Goal: Information Seeking & Learning: Learn about a topic

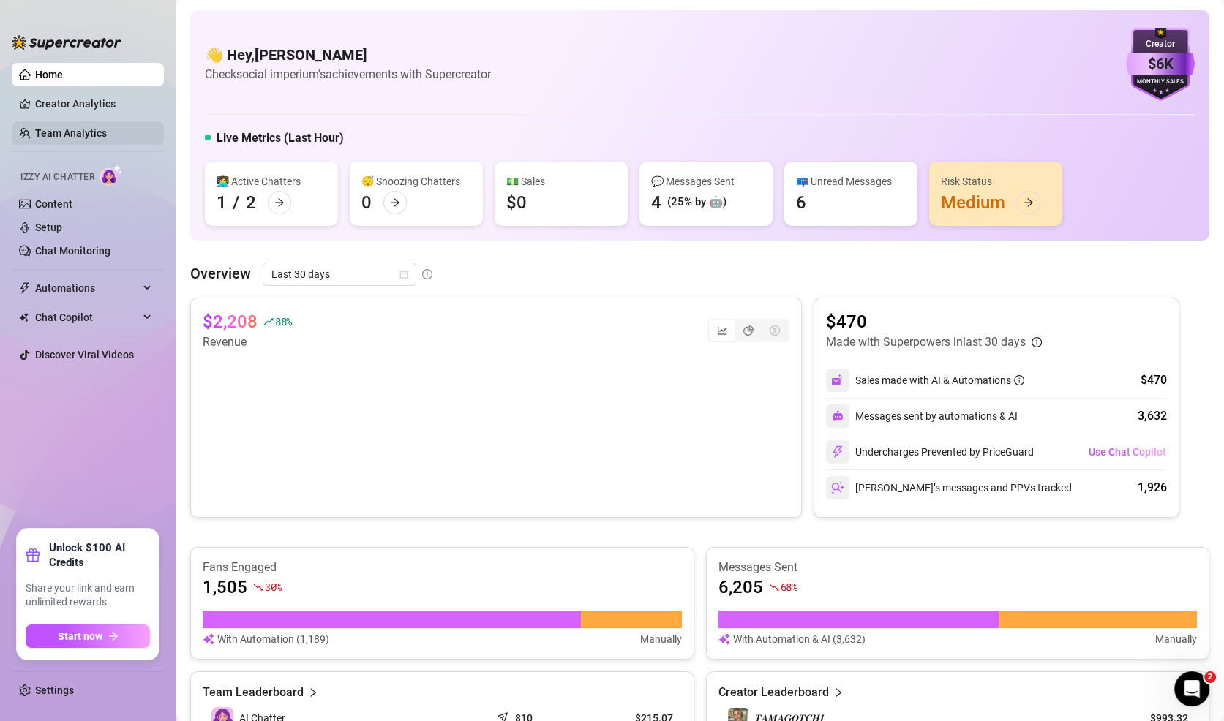
click at [105, 130] on link "Team Analytics" at bounding box center [71, 133] width 72 height 12
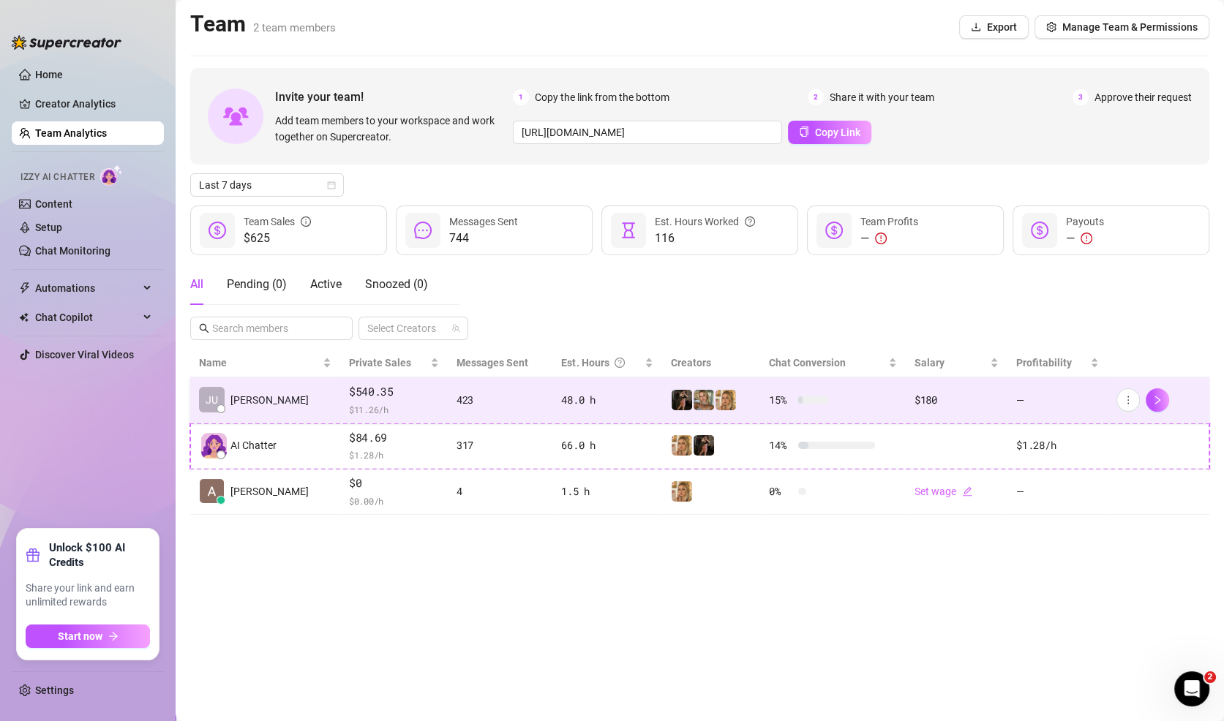
click at [398, 394] on span "$540.35" at bounding box center [394, 392] width 90 height 18
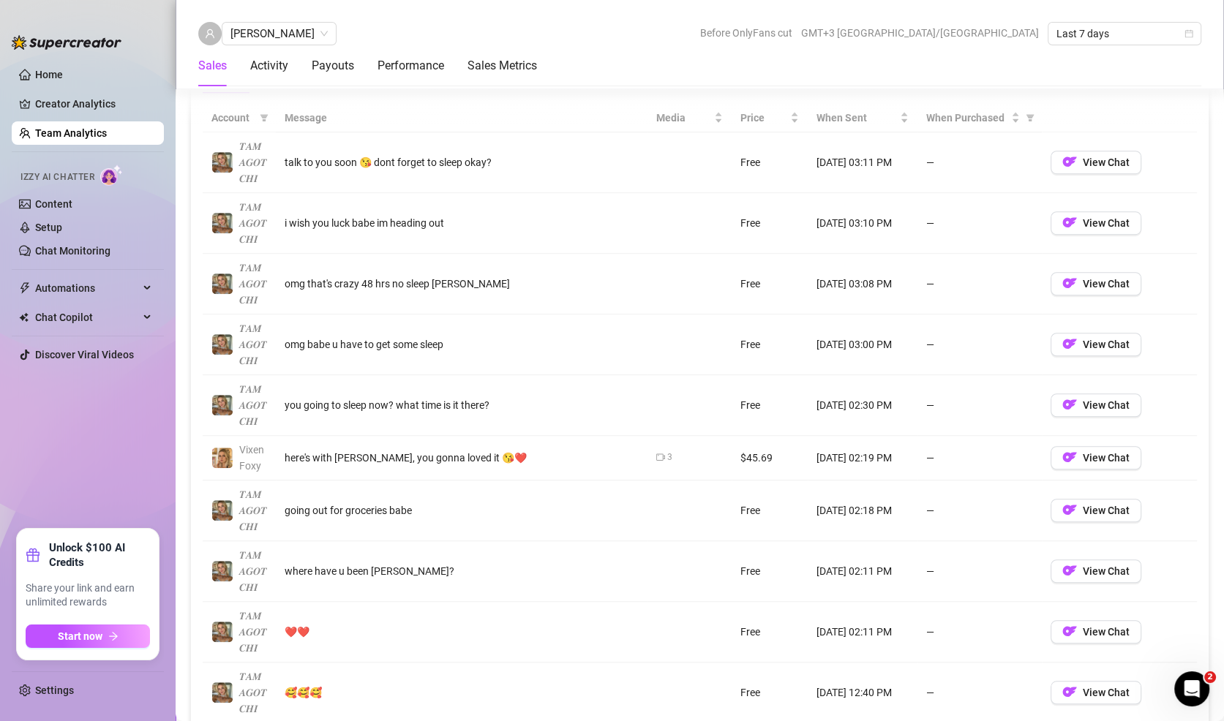
scroll to position [969, 0]
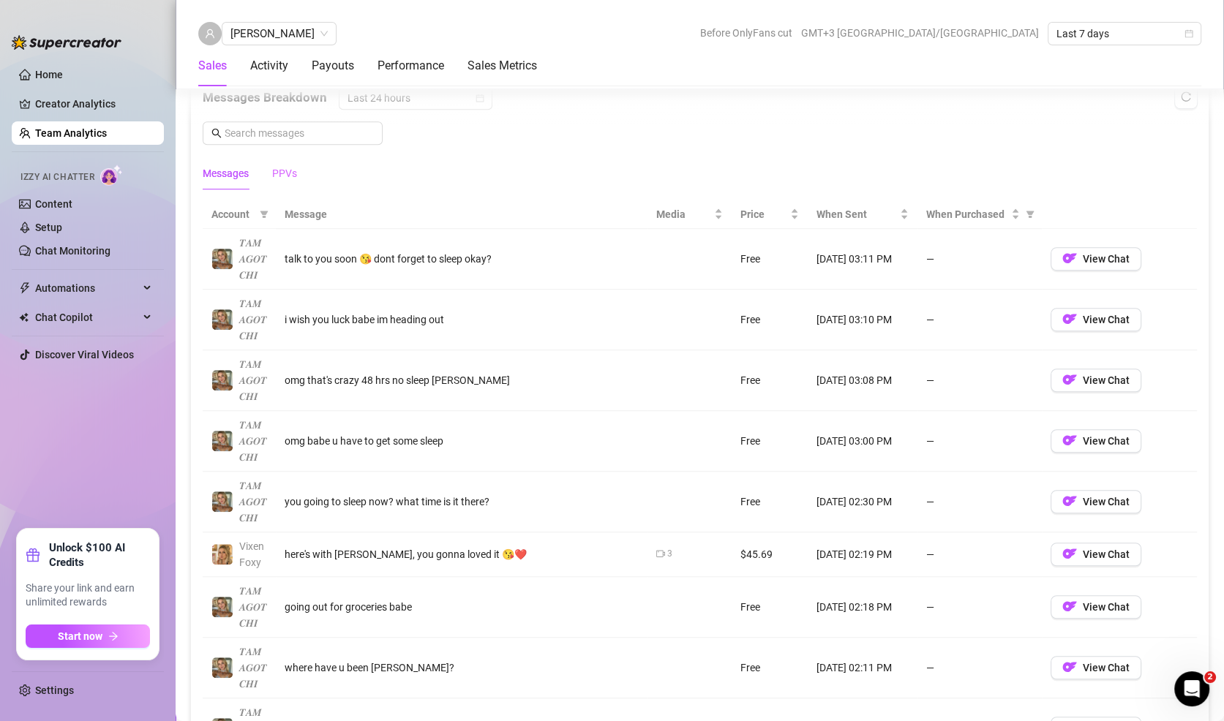
click at [283, 181] on div "PPVs" at bounding box center [284, 174] width 25 height 34
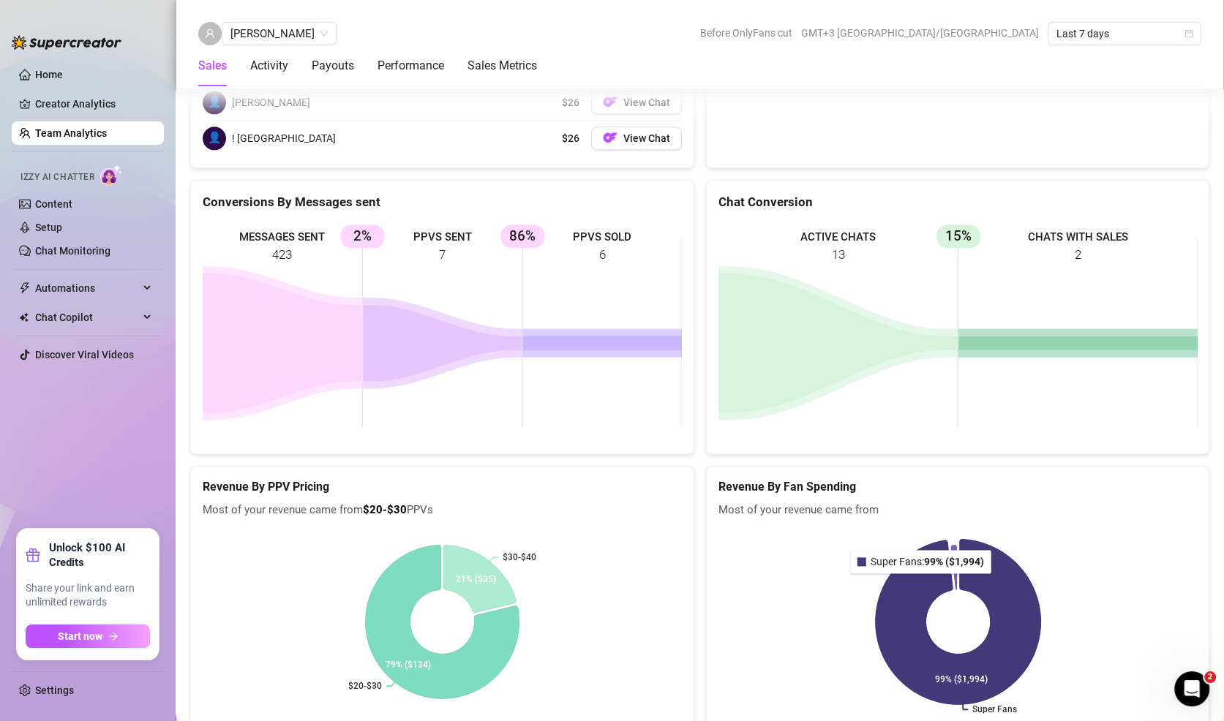
scroll to position [2035, 0]
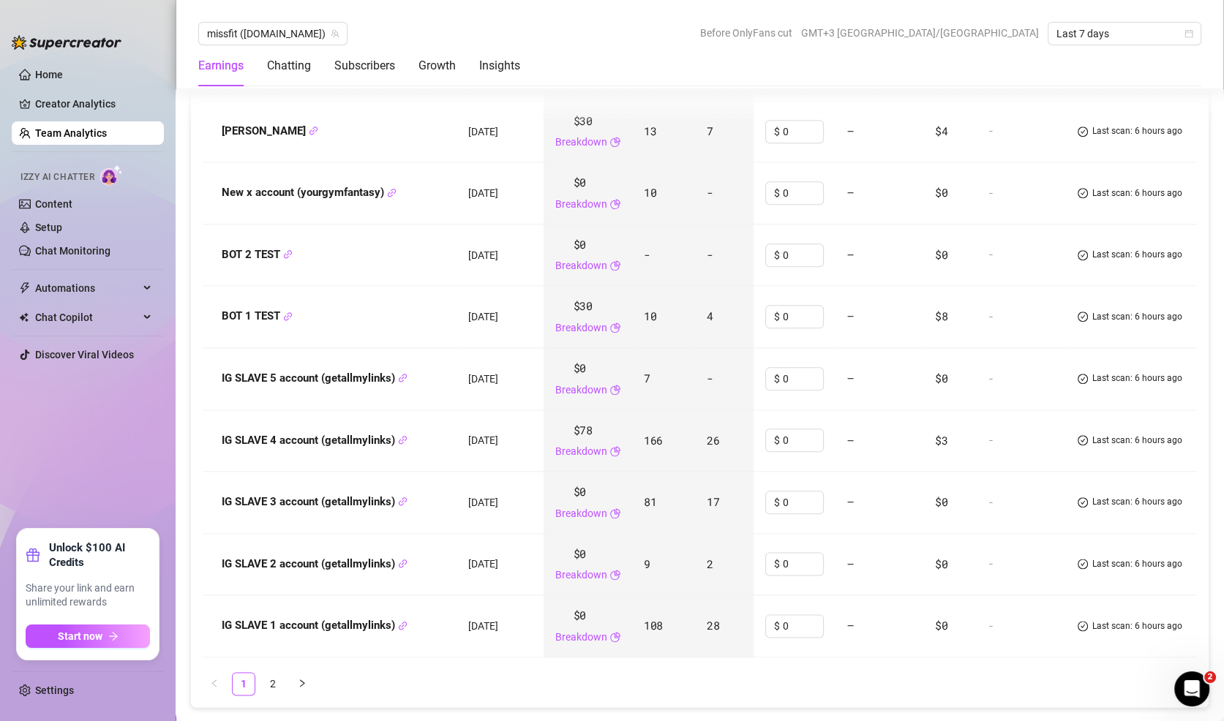
scroll to position [1773, 0]
click at [277, 687] on link "2" at bounding box center [273, 686] width 22 height 22
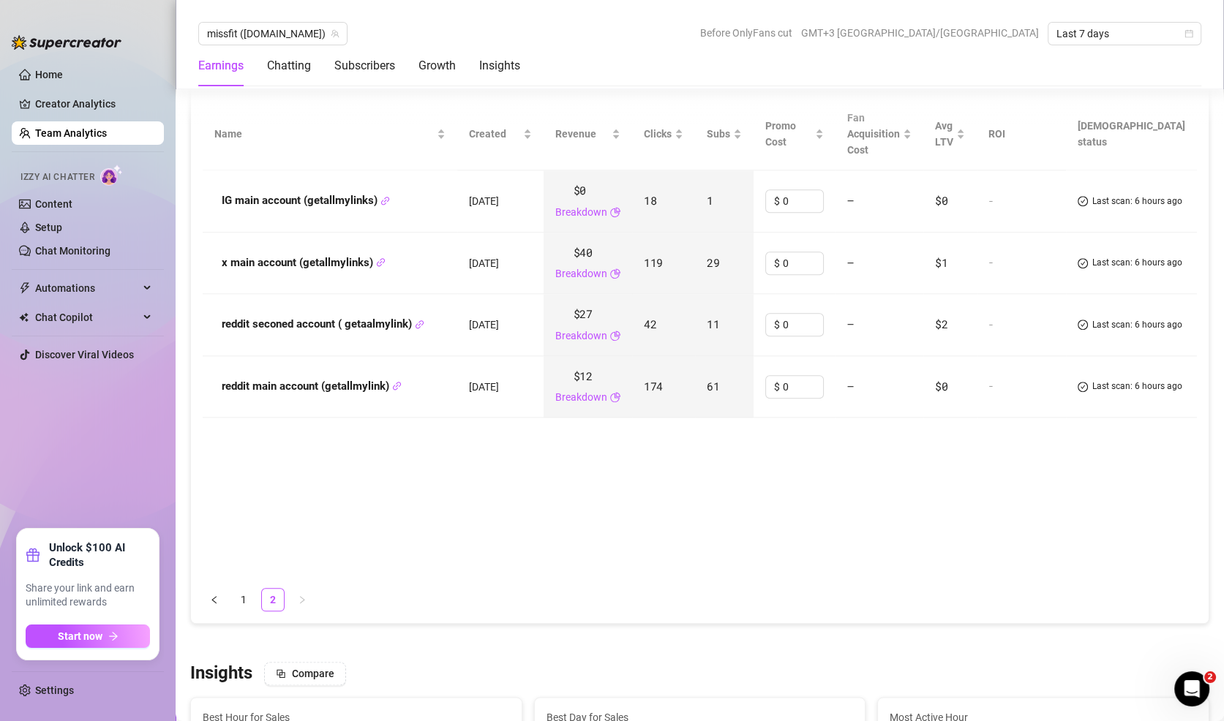
scroll to position [1641, 0]
click at [242, 590] on link "1" at bounding box center [244, 601] width 22 height 22
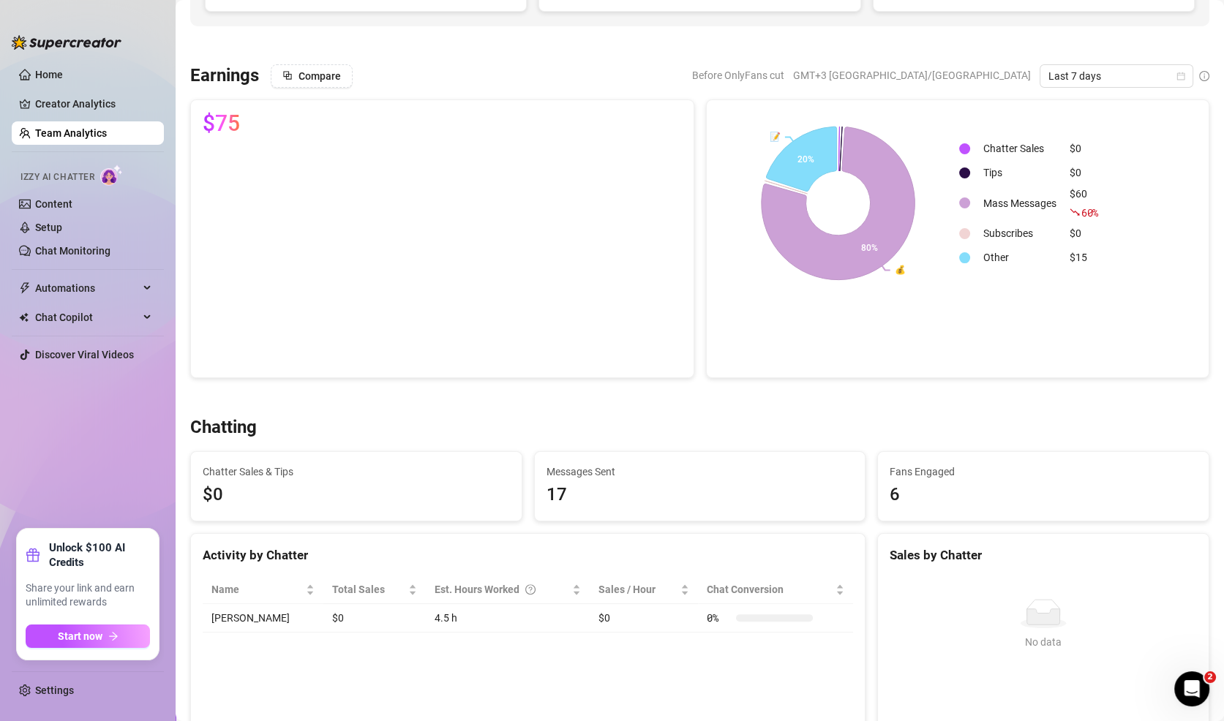
scroll to position [0, 0]
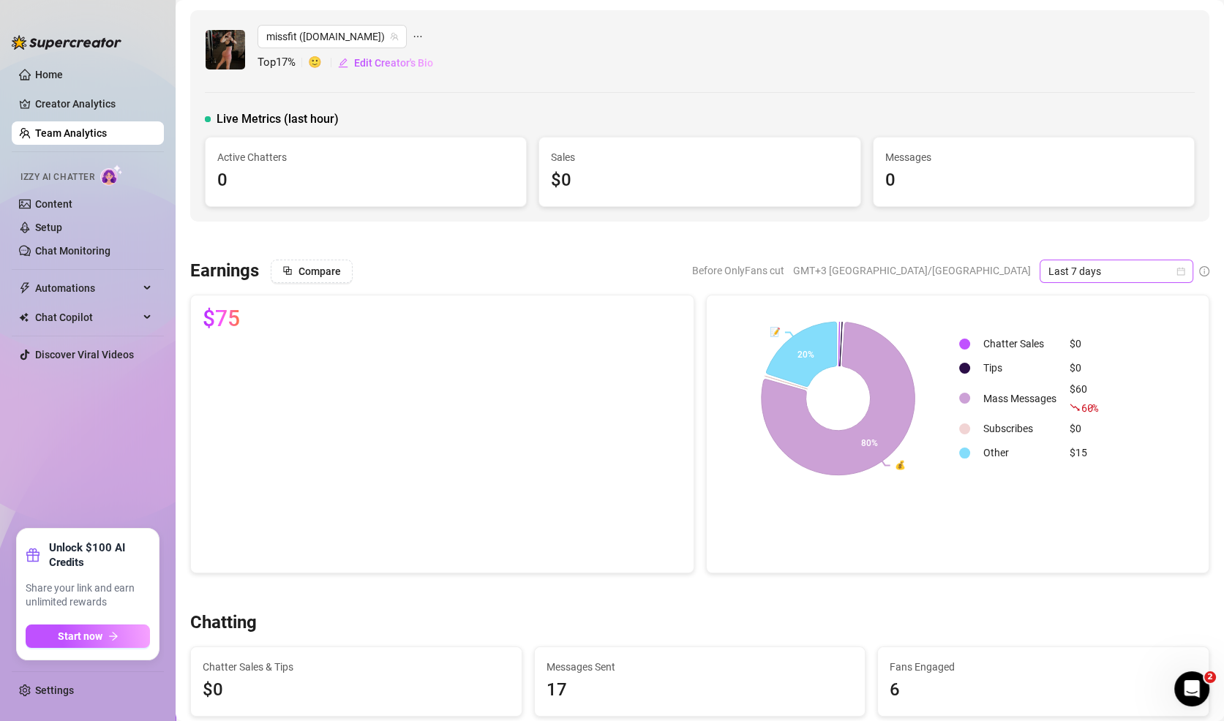
click at [1096, 274] on span "Last 7 days" at bounding box center [1117, 271] width 136 height 22
click at [1093, 368] on div "Last 90 days" at bounding box center [1116, 369] width 130 height 16
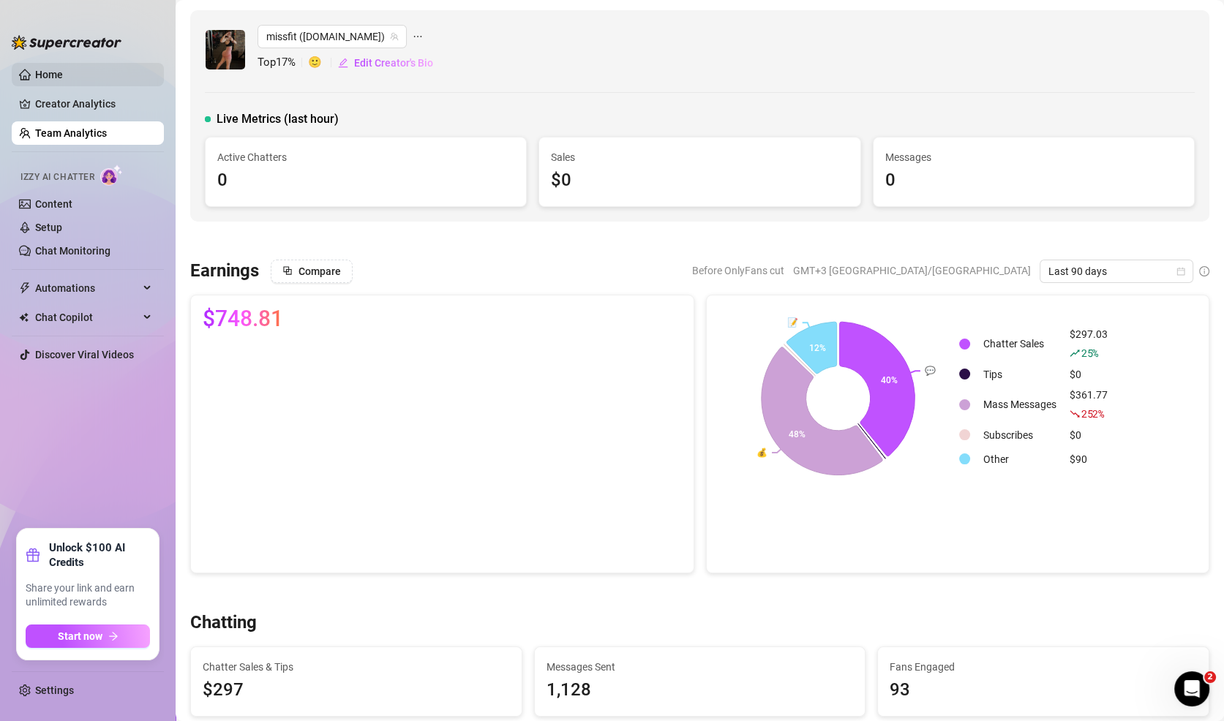
click at [63, 75] on link "Home" at bounding box center [49, 75] width 28 height 12
